Goal: Task Accomplishment & Management: Manage account settings

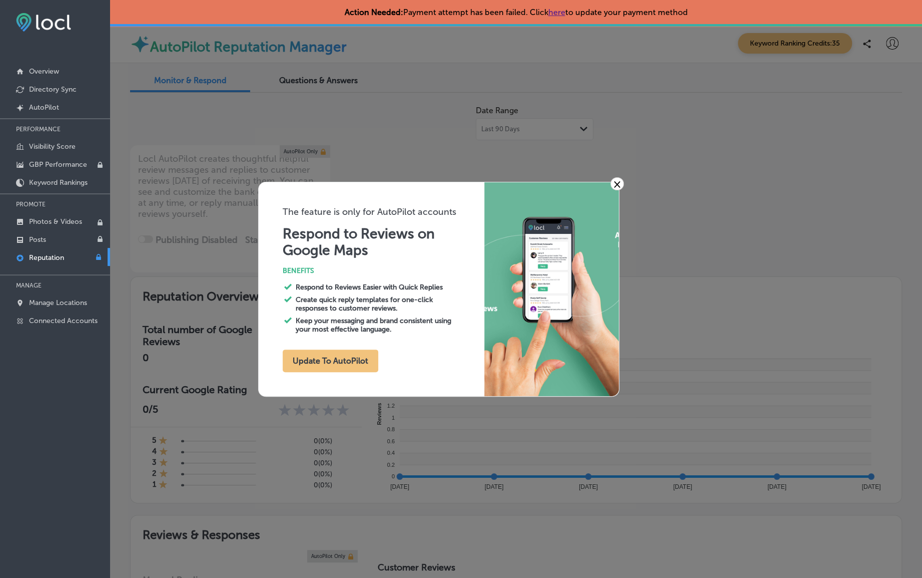
click at [620, 181] on link "×" at bounding box center [618, 183] width 14 height 13
type textarea "x"
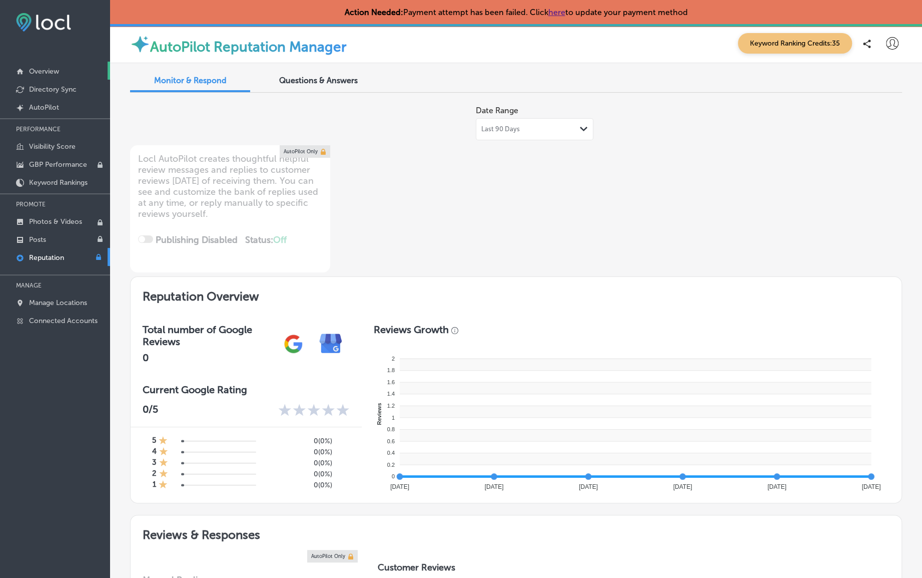
click at [41, 70] on p "Overview" at bounding box center [44, 71] width 30 height 9
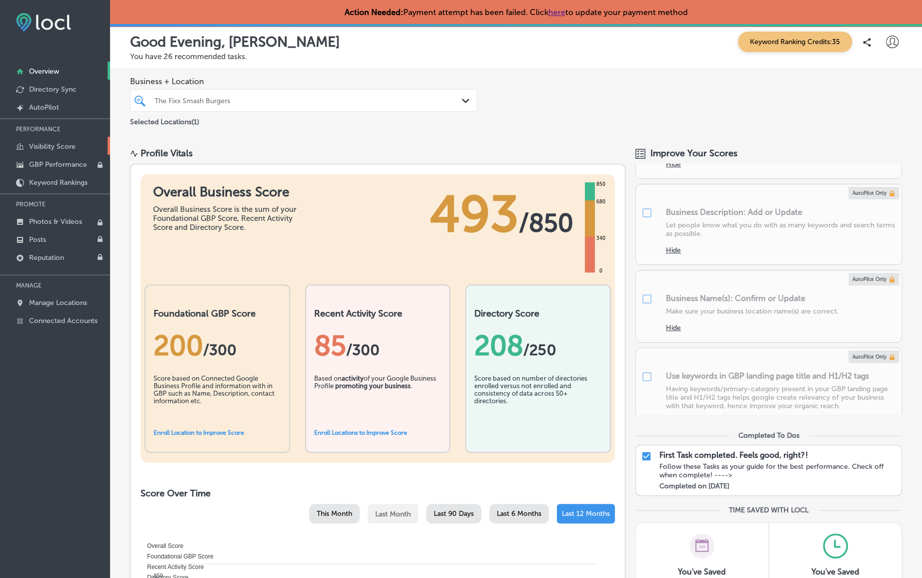
click at [63, 145] on p "Visibility Score" at bounding box center [52, 146] width 47 height 9
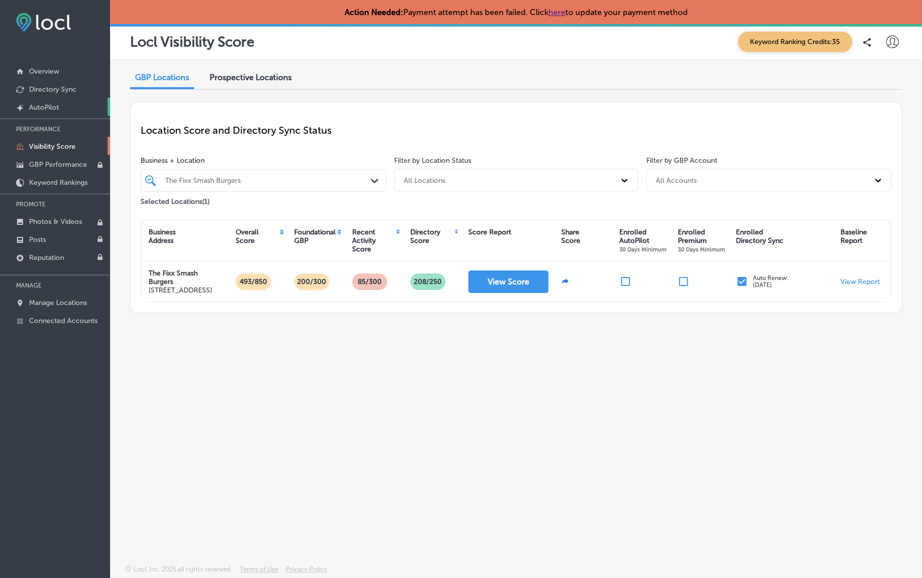
click at [55, 104] on p "AutoPilot" at bounding box center [44, 107] width 30 height 9
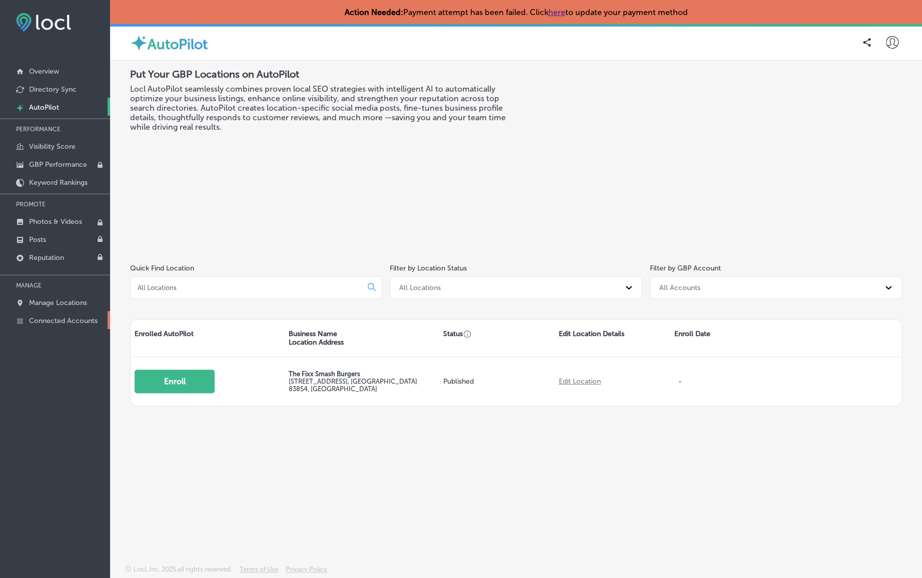
click at [59, 322] on p "Connected Accounts" at bounding box center [63, 320] width 69 height 9
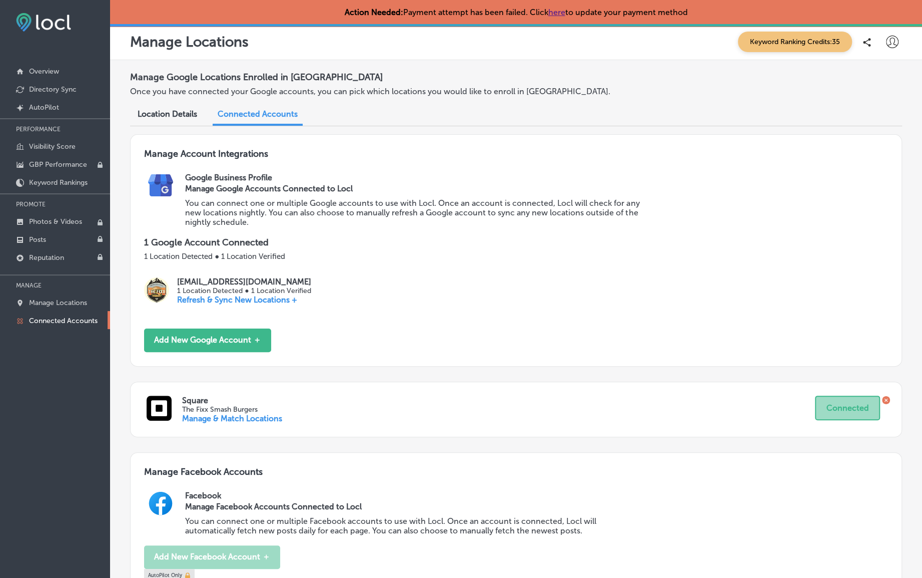
click at [183, 116] on span "Location Details" at bounding box center [168, 114] width 60 height 10
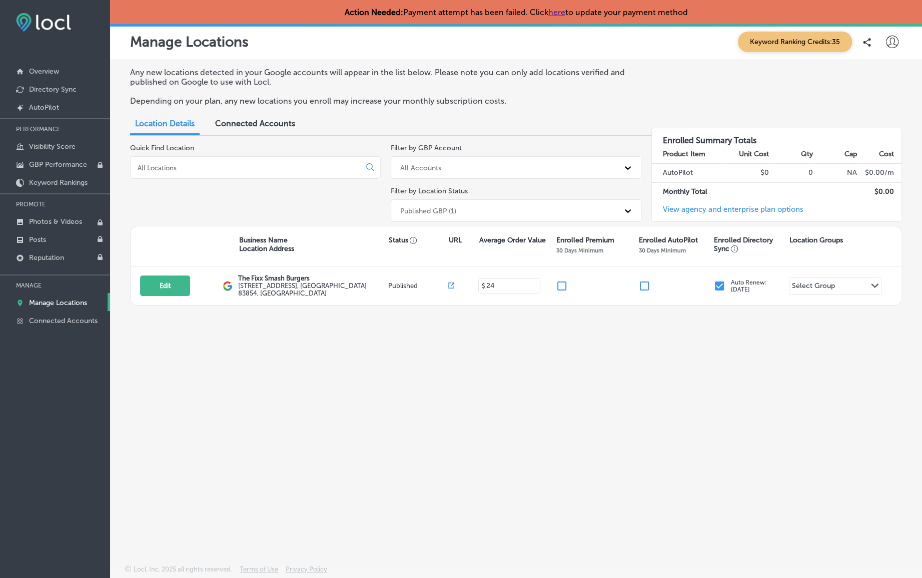
click at [721, 209] on link "View agency and enterprise plan options" at bounding box center [728, 213] width 152 height 17
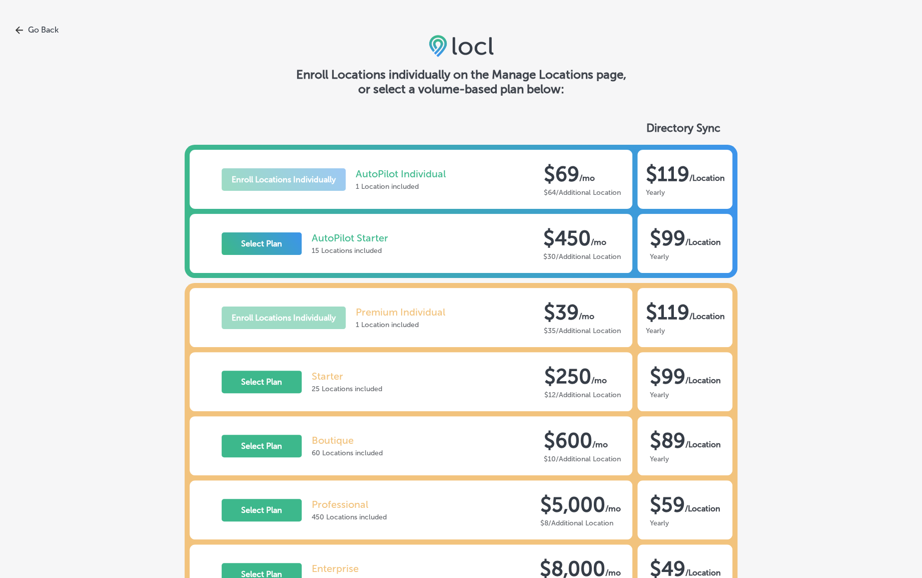
click at [21, 29] on icon at bounding box center [19, 30] width 8 height 8
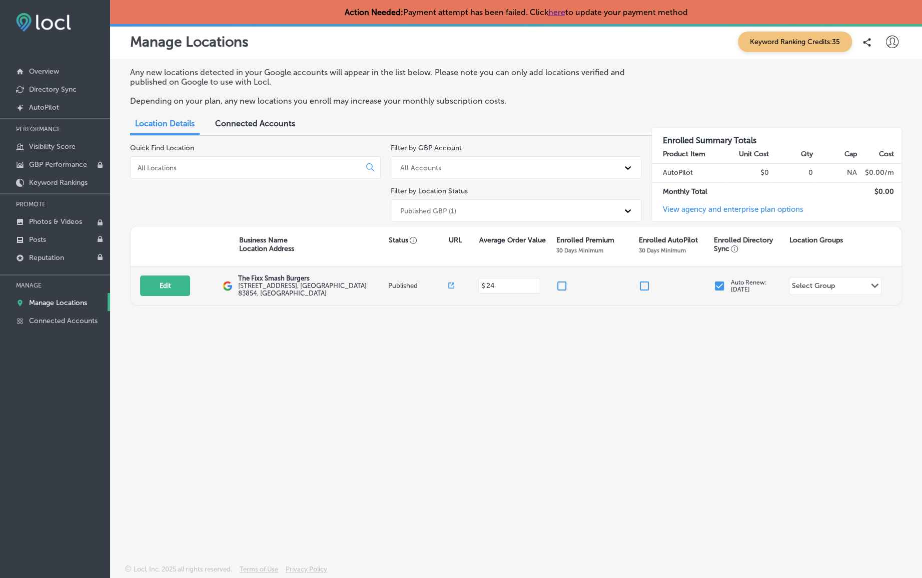
click at [564, 282] on input "checkbox" at bounding box center [562, 286] width 12 height 12
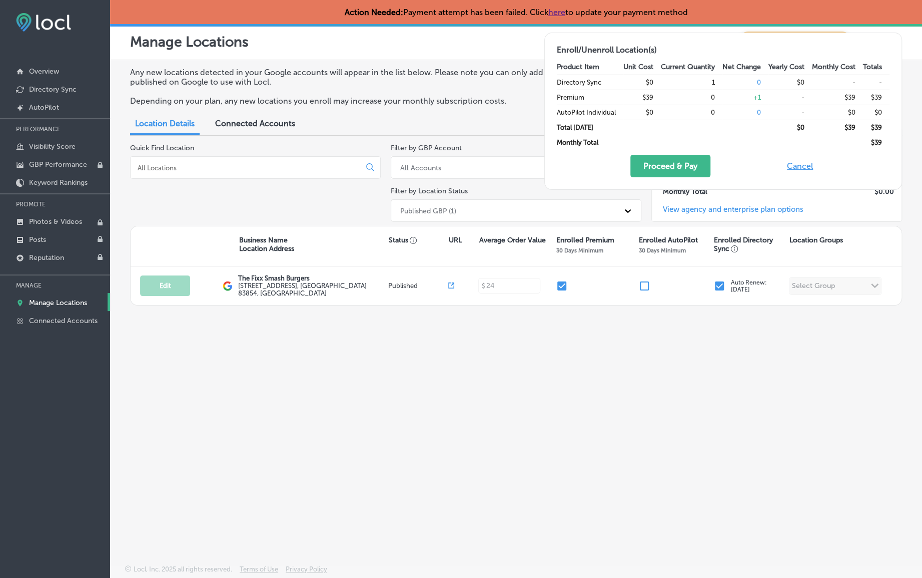
click at [608, 310] on div "Any new locations detected in your Google accounts will appear in the list belo…" at bounding box center [516, 288] width 812 height 457
click at [800, 167] on button "Cancel" at bounding box center [800, 166] width 32 height 23
checkbox input "false"
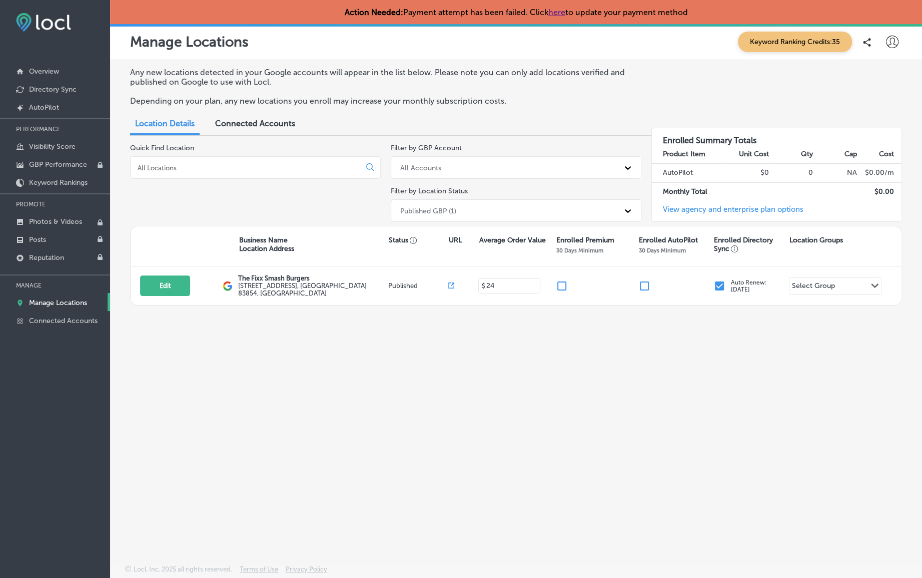
click at [734, 206] on link "View agency and enterprise plan options" at bounding box center [728, 213] width 152 height 17
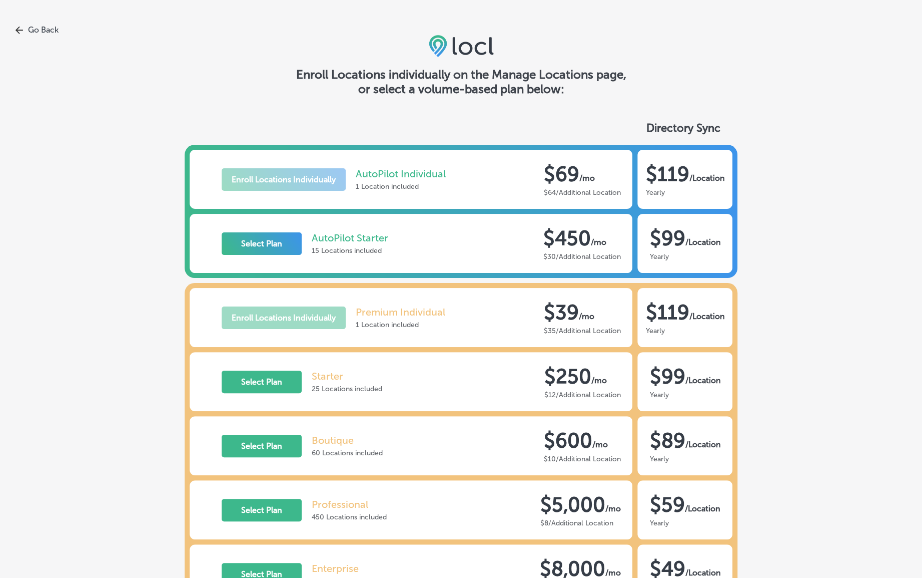
click at [560, 317] on p "$39" at bounding box center [561, 312] width 35 height 24
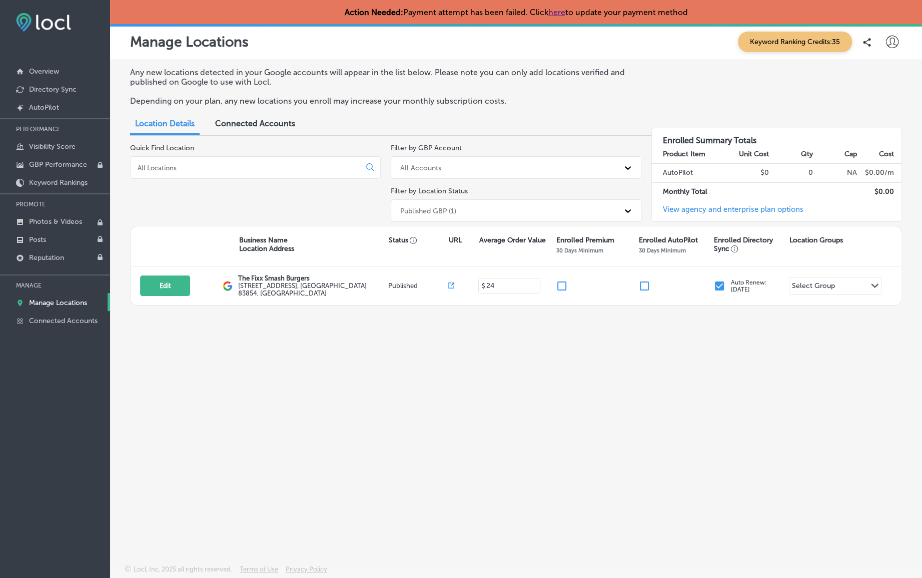
click at [239, 114] on div "Any new locations detected in your Google accounts will appear in the list belo…" at bounding box center [516, 91] width 772 height 46
click at [246, 126] on span "Connected Accounts" at bounding box center [255, 124] width 80 height 10
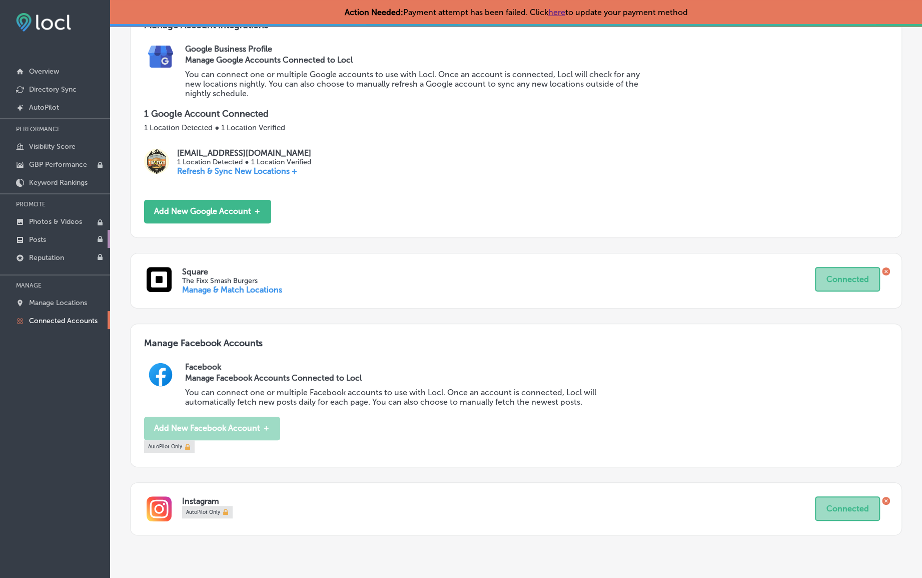
scroll to position [110, 0]
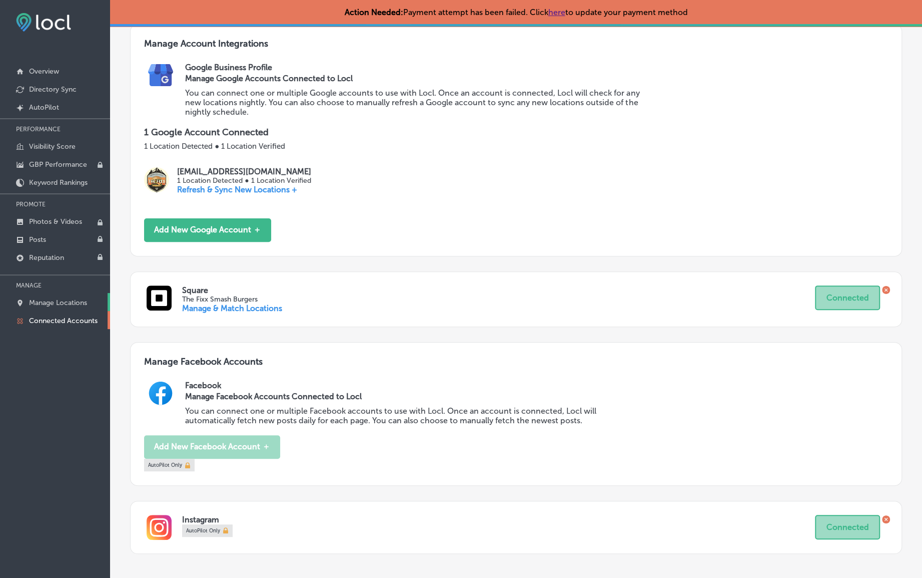
click at [61, 298] on p "Manage Locations" at bounding box center [58, 302] width 58 height 9
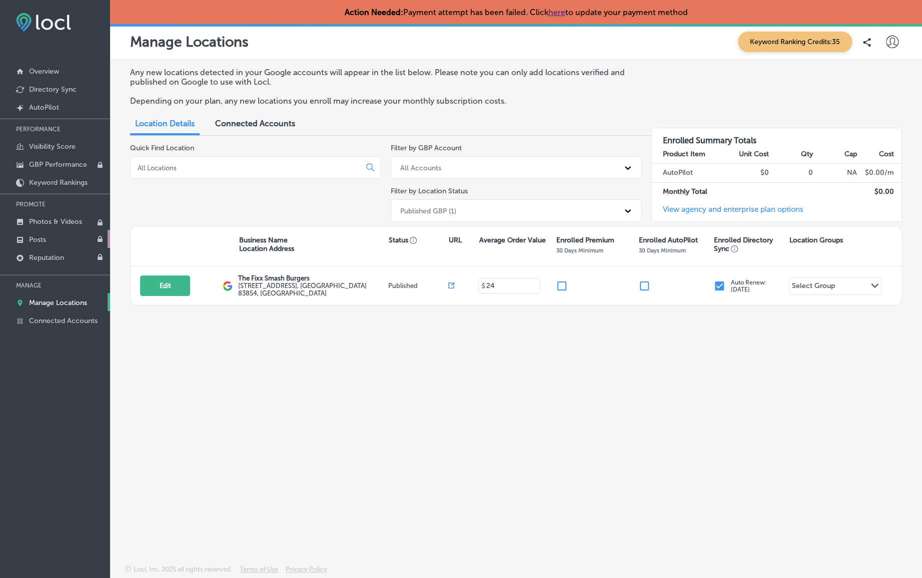
click at [53, 240] on link "Posts" at bounding box center [55, 239] width 110 height 18
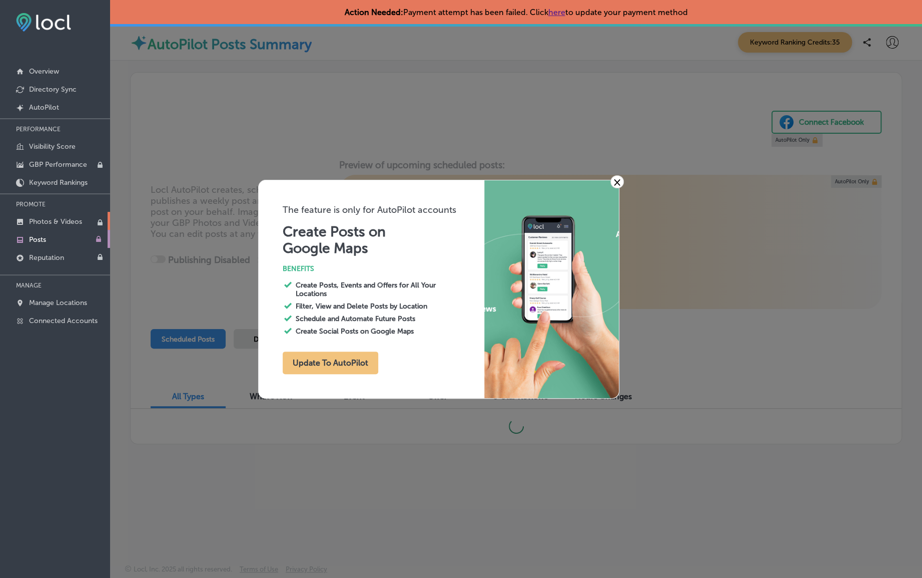
click at [51, 219] on p "Photos & Videos" at bounding box center [55, 221] width 53 height 9
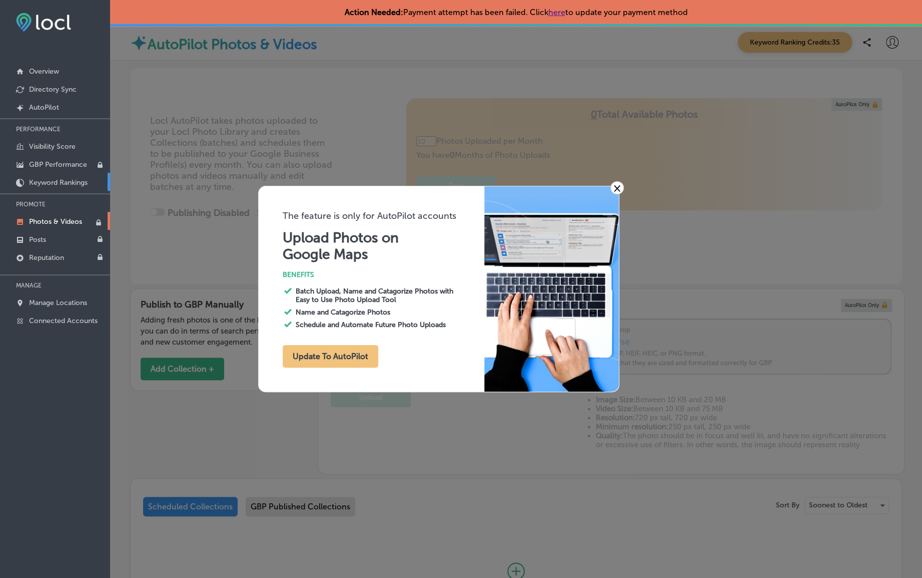
type input "0"
click at [48, 37] on nav "Overview Directory Sync Created by potrace 1.10, written by Peter Selinger 2001…" at bounding box center [55, 184] width 110 height 300
click at [562, 11] on link "here" at bounding box center [557, 13] width 17 height 10
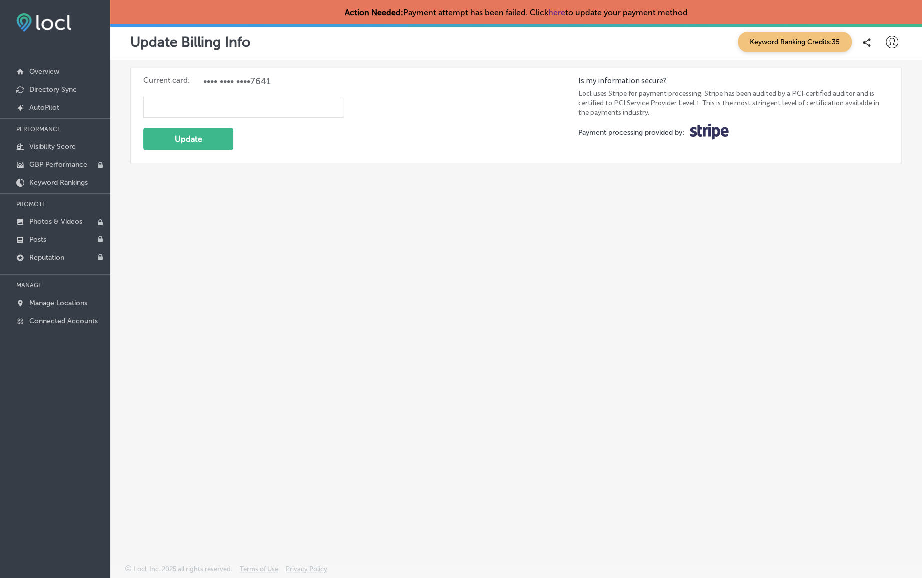
click at [890, 42] on icon at bounding box center [892, 42] width 13 height 13
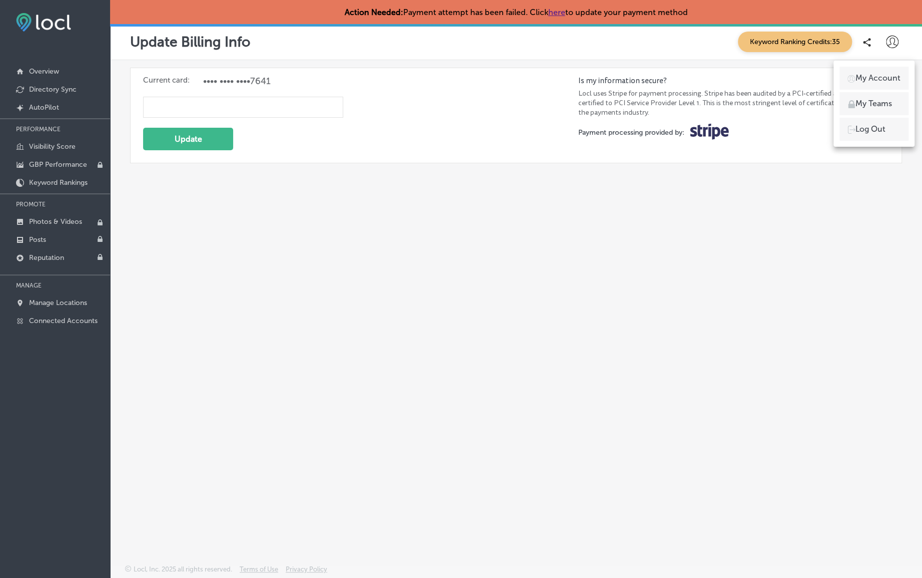
click at [884, 79] on p "My Account" at bounding box center [878, 78] width 45 height 12
select select "US"
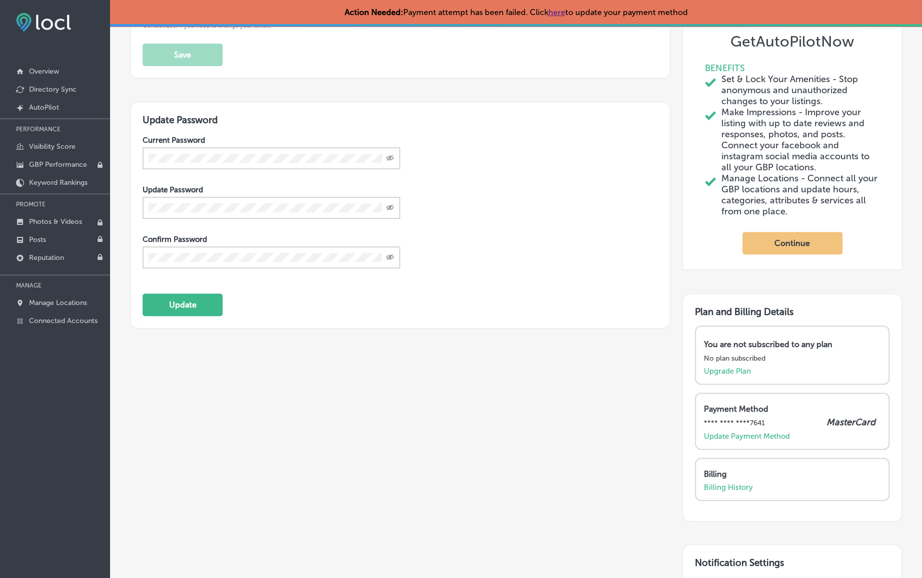
scroll to position [348, 0]
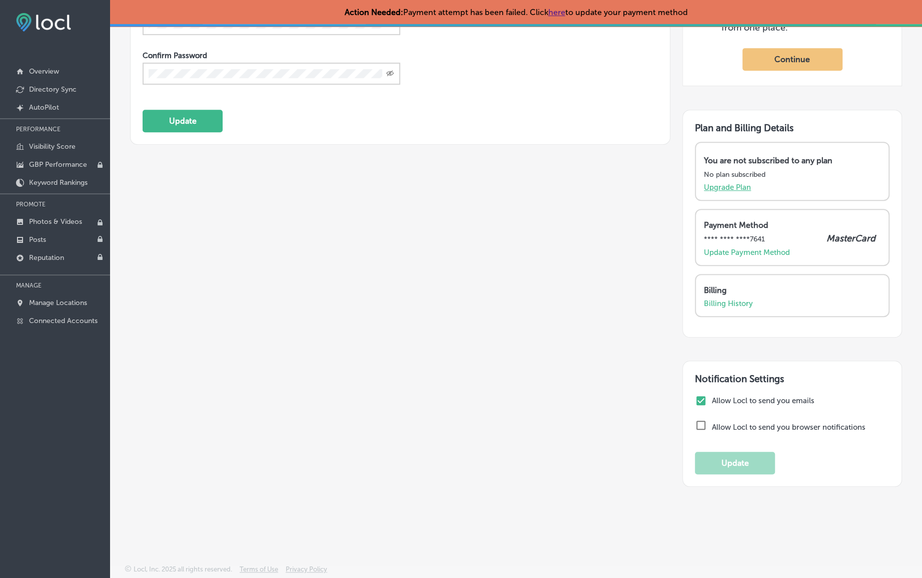
click at [706, 192] on p "Upgrade Plan" at bounding box center [727, 187] width 47 height 9
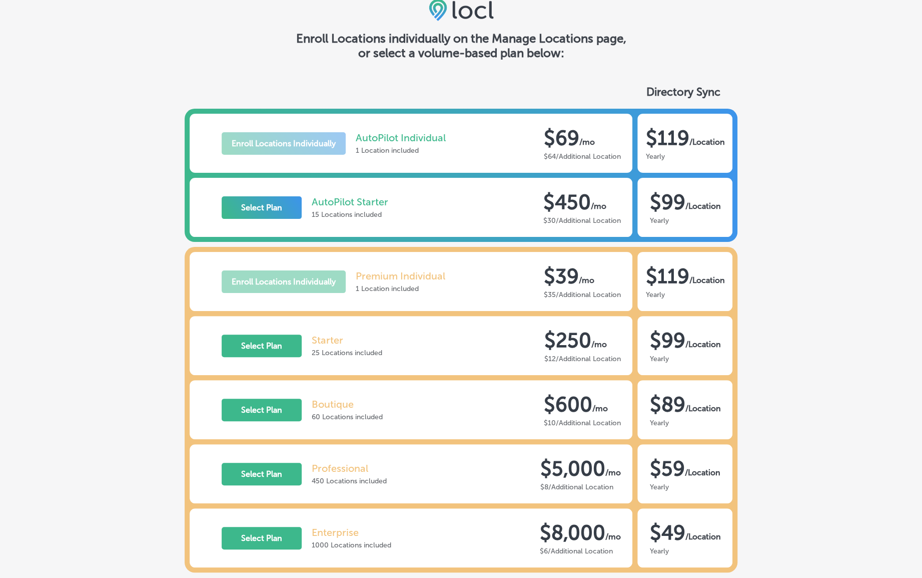
scroll to position [52, 0]
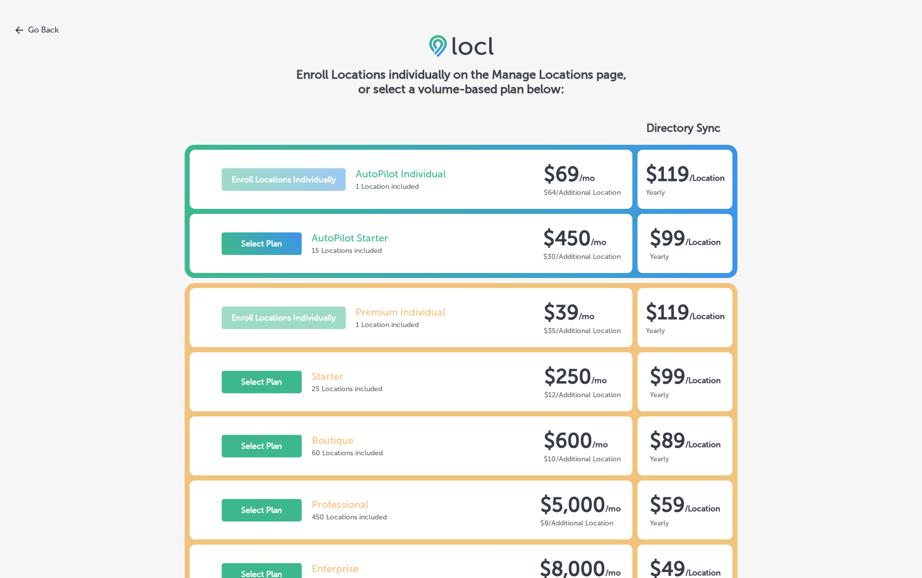
select select "US"
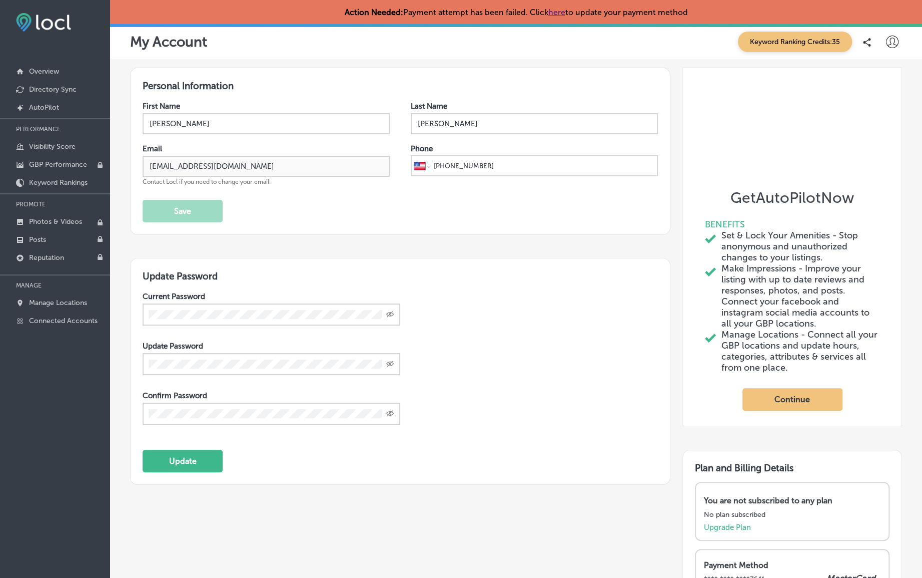
click at [785, 410] on button "Continue" at bounding box center [793, 399] width 100 height 23
